Goal: Navigation & Orientation: Find specific page/section

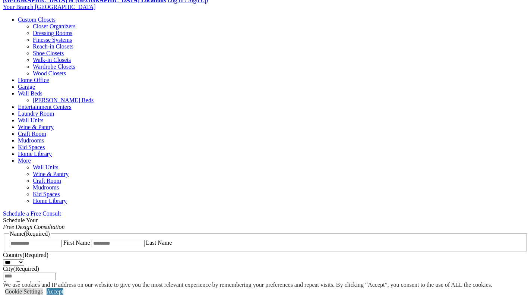
scroll to position [261, 0]
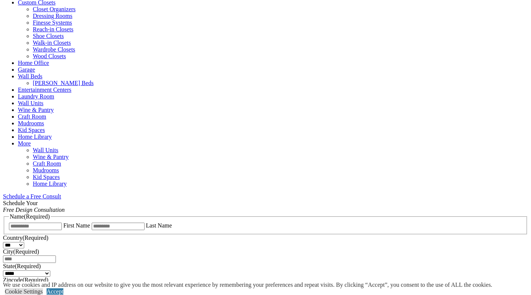
click at [61, 193] on link "Schedule a Free Consult" at bounding box center [32, 196] width 58 height 6
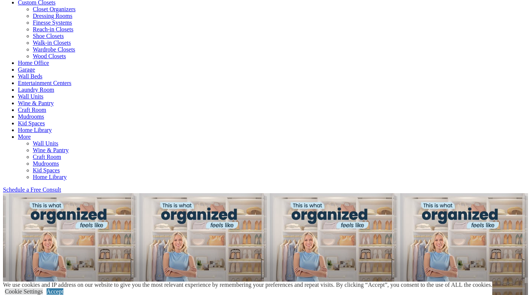
click at [37, 19] on link "Dressing Rooms" at bounding box center [52, 16] width 39 height 6
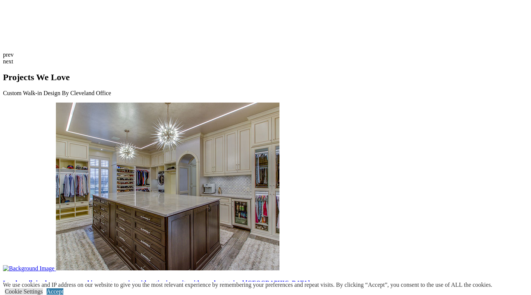
scroll to position [1937, 0]
